Goal: Navigation & Orientation: Understand site structure

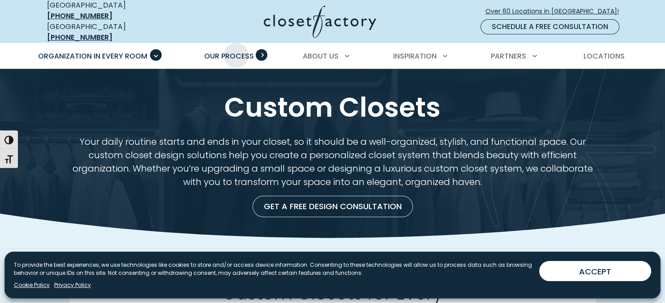
click at [236, 51] on span "Our Process" at bounding box center [229, 56] width 50 height 10
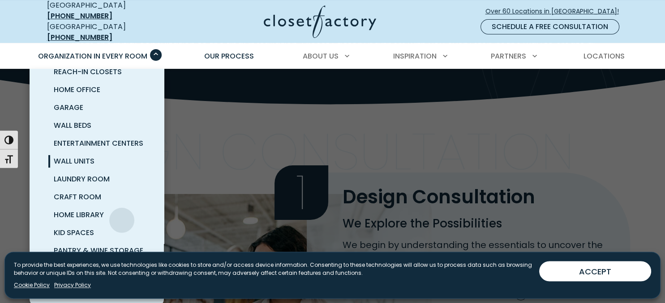
scroll to position [117, 0]
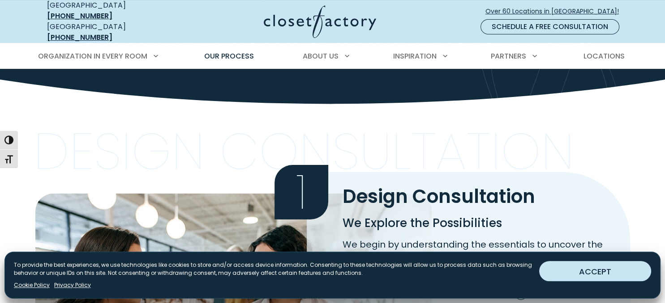
click at [606, 269] on button "ACCEPT" at bounding box center [595, 271] width 112 height 20
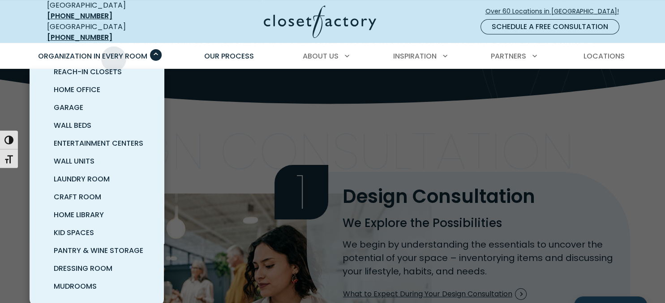
click at [114, 52] on span "Organization in Every Room" at bounding box center [92, 56] width 109 height 10
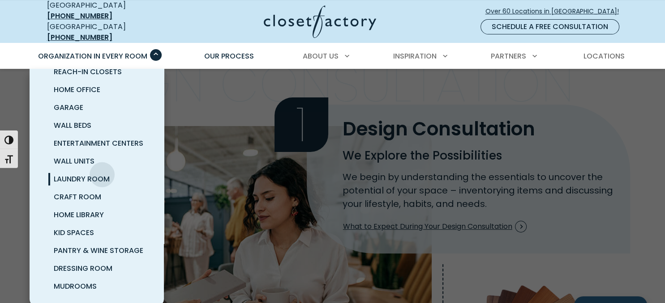
scroll to position [186, 0]
